Goal: Check status: Check status

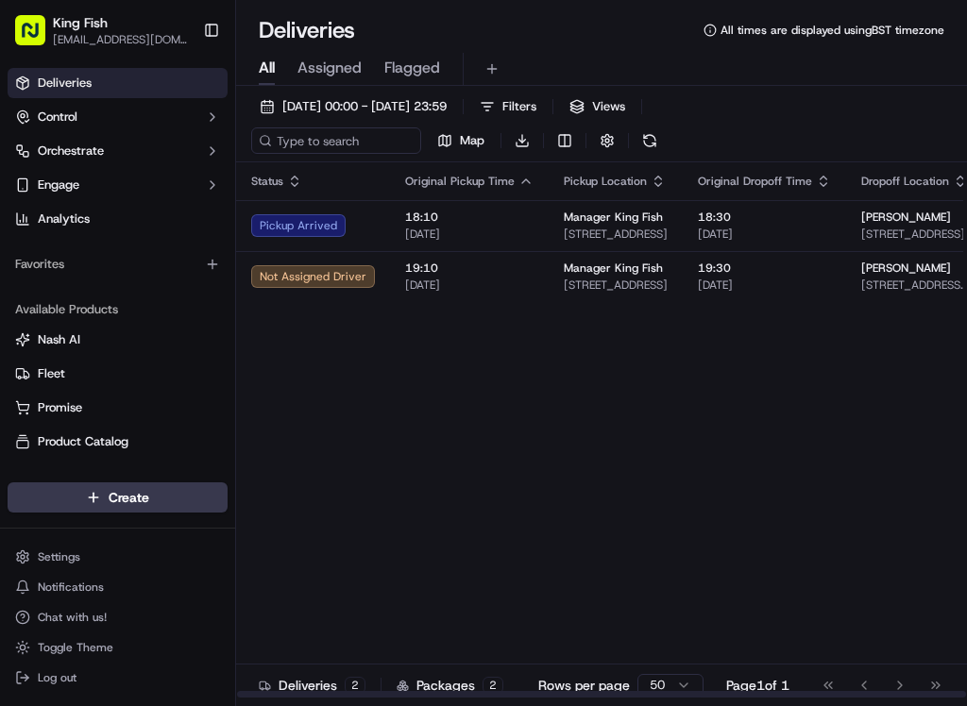
click at [305, 233] on div "Pickup Arrived" at bounding box center [313, 225] width 124 height 23
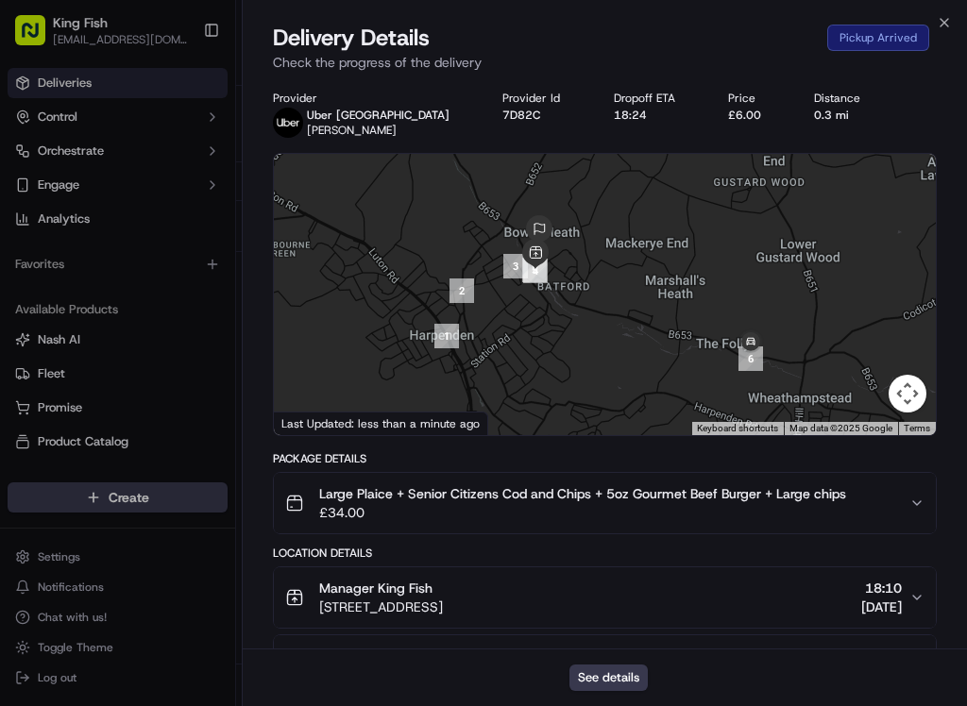
click at [951, 26] on icon "button" at bounding box center [944, 22] width 15 height 15
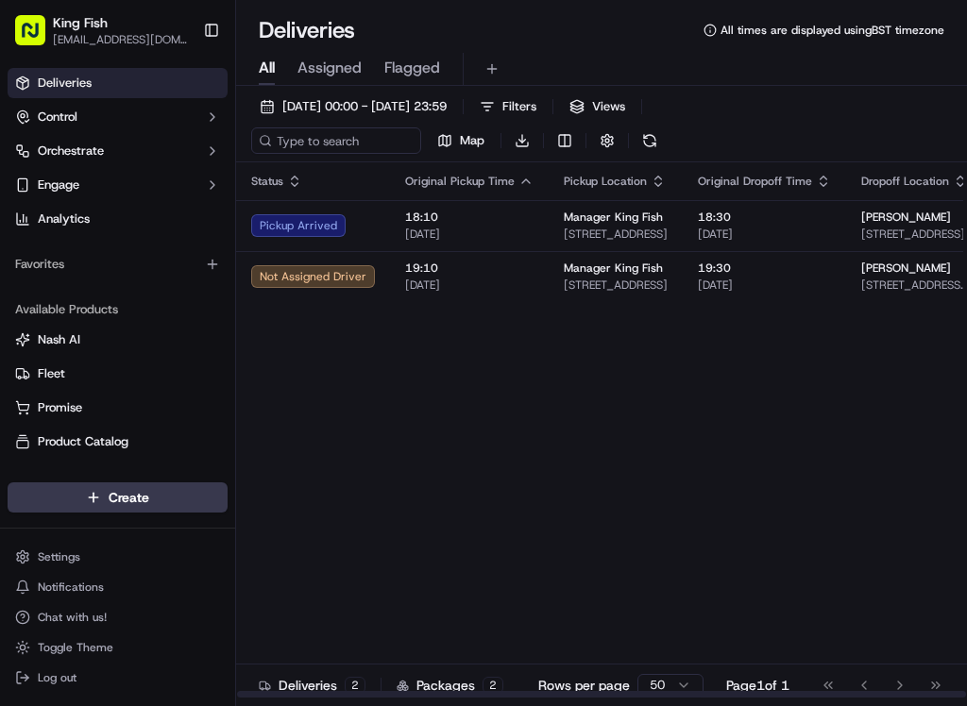
click at [303, 237] on div "Pickup Arrived" at bounding box center [313, 225] width 124 height 23
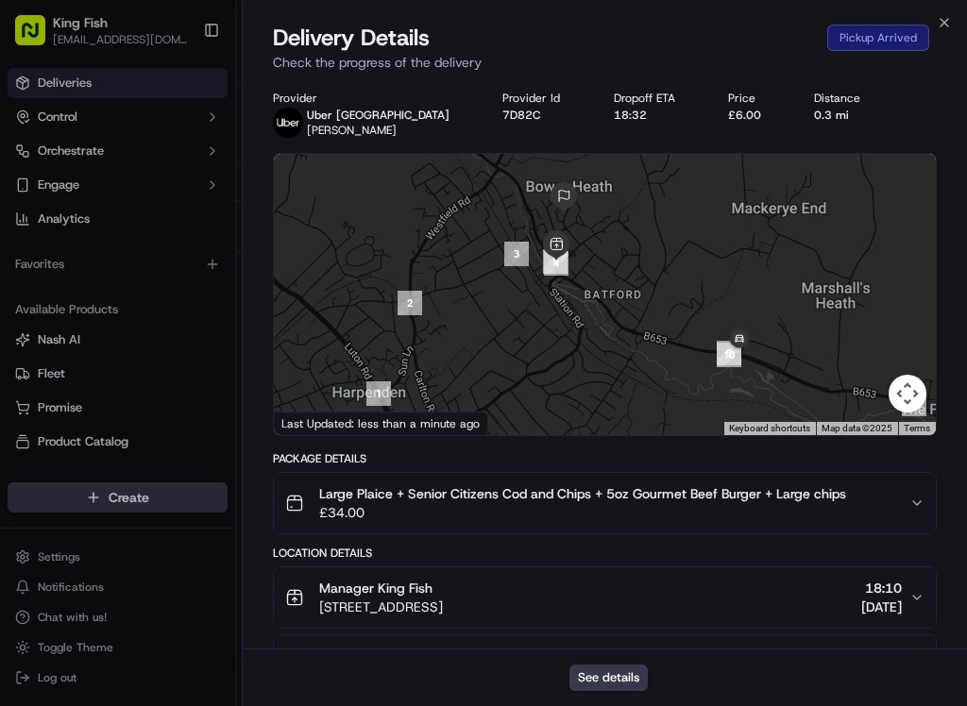
click at [950, 20] on icon "button" at bounding box center [944, 22] width 15 height 15
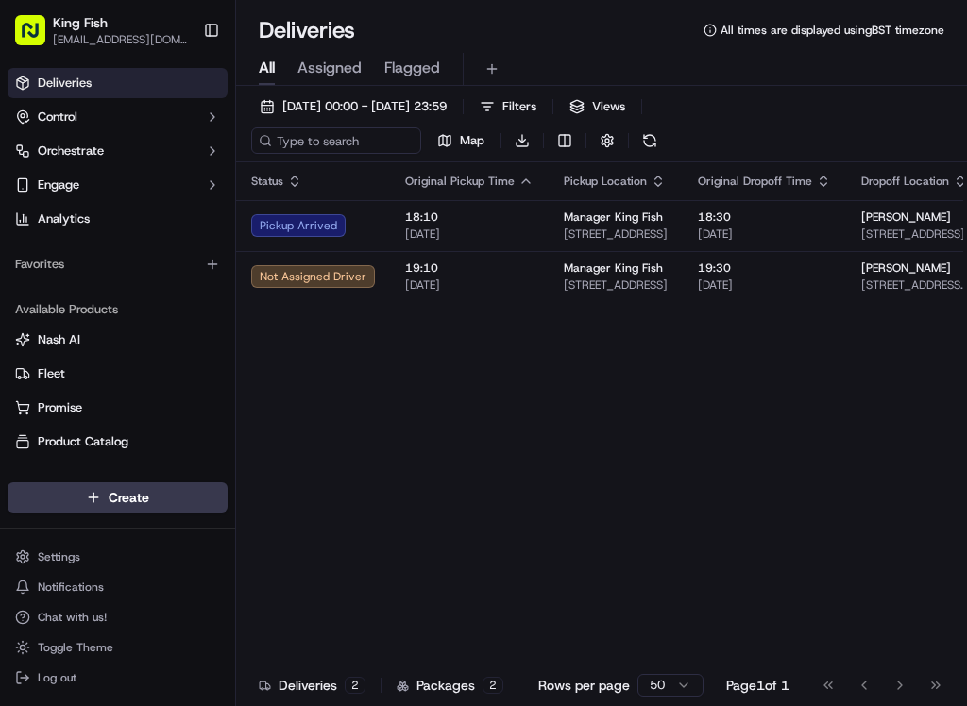
click at [318, 226] on div "Pickup Arrived" at bounding box center [313, 225] width 124 height 23
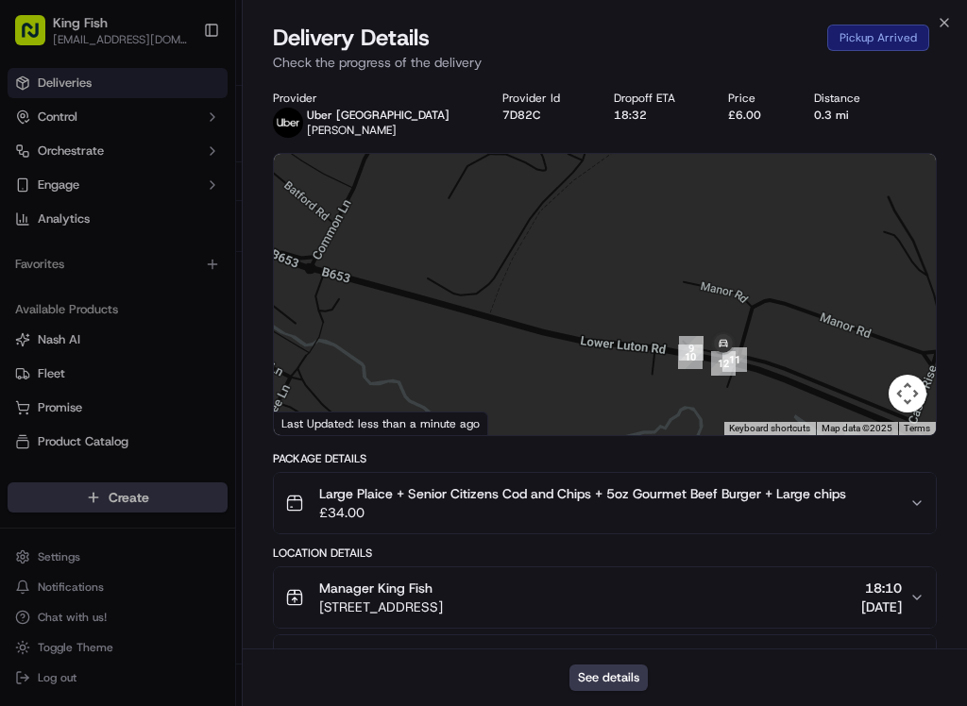
click at [939, 16] on icon "button" at bounding box center [944, 22] width 15 height 15
